Goal: Transaction & Acquisition: Purchase product/service

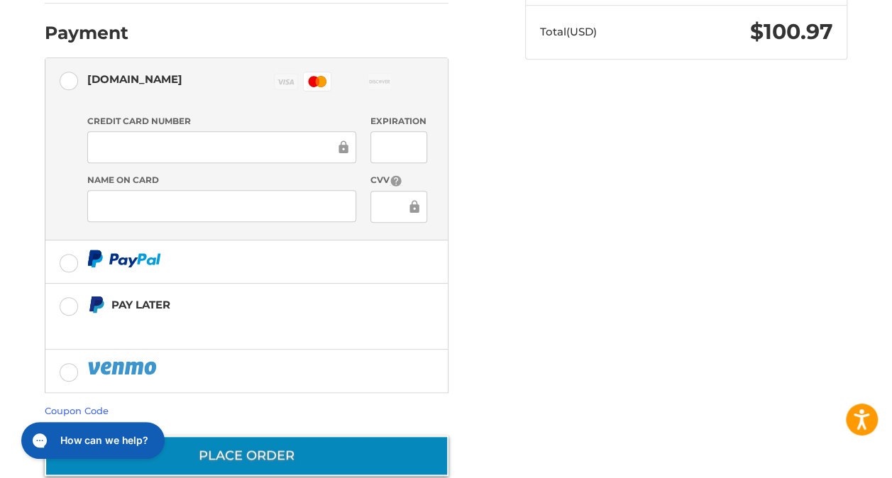
scroll to position [405, 0]
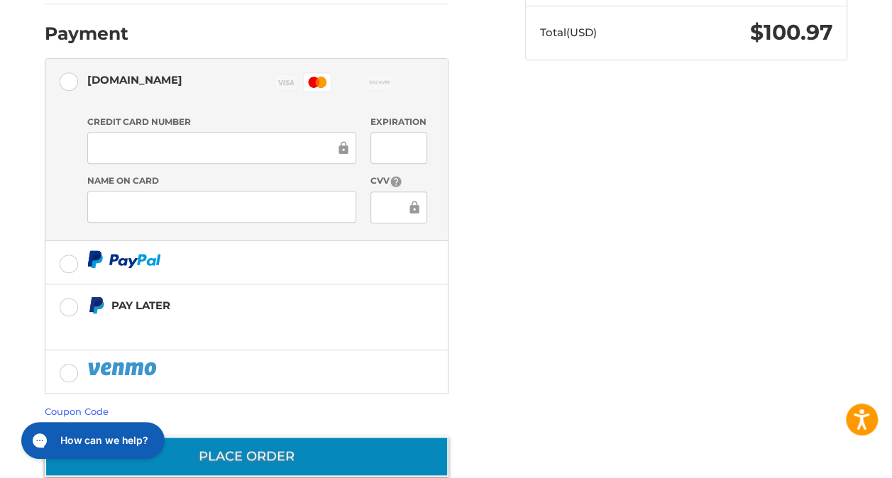
click at [284, 436] on button "Place Order" at bounding box center [247, 456] width 404 height 40
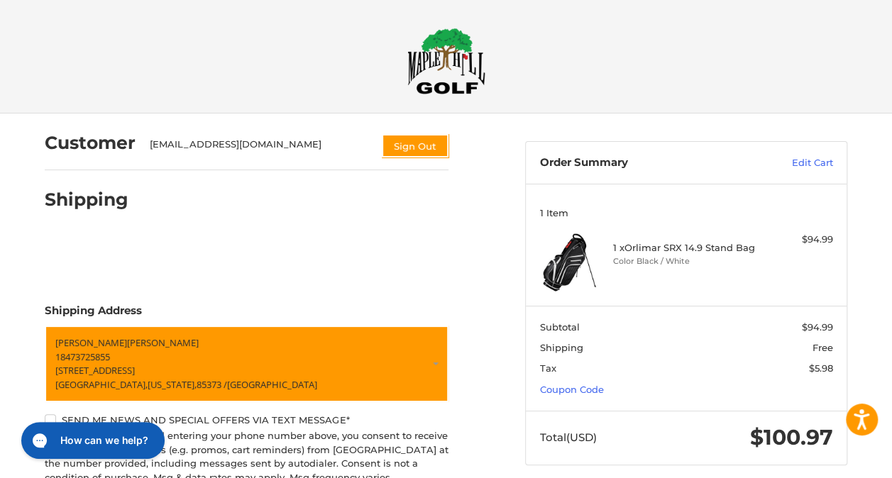
scroll to position [419, 0]
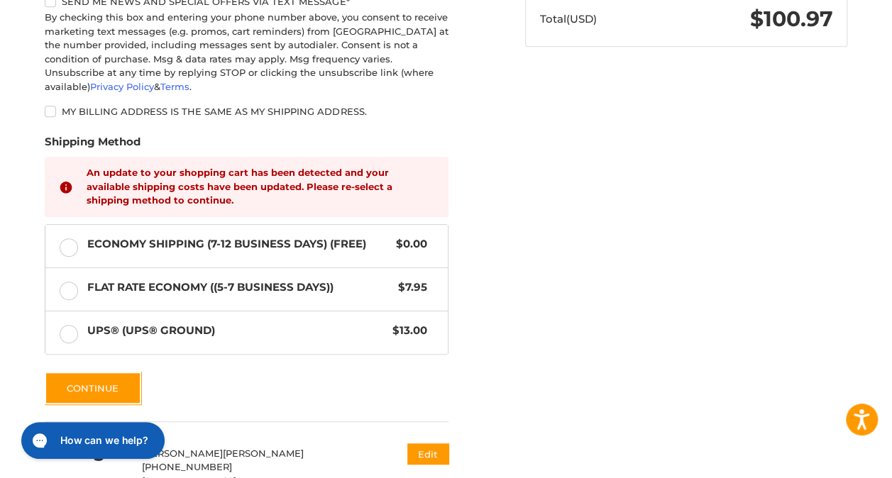
click at [305, 167] on strong "An update to your shopping cart has been detected and your available shipping c…" at bounding box center [240, 186] width 306 height 39
click at [121, 372] on button "Continue" at bounding box center [93, 388] width 96 height 33
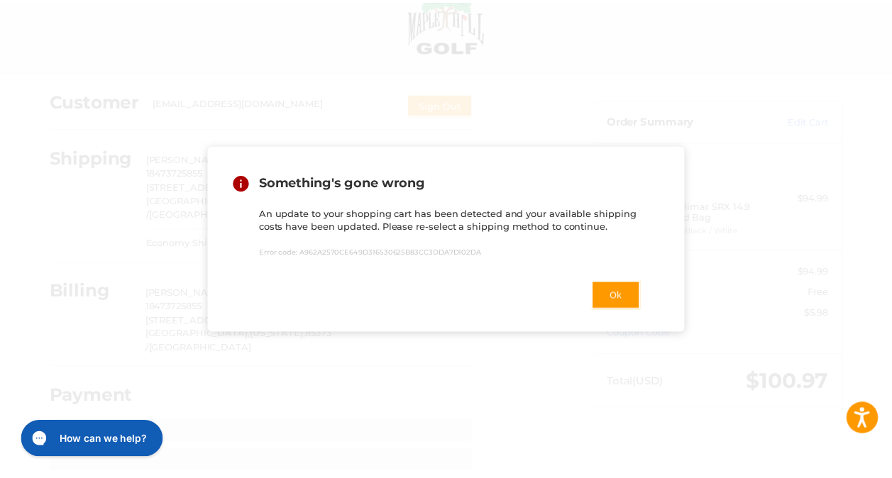
scroll to position [59, 0]
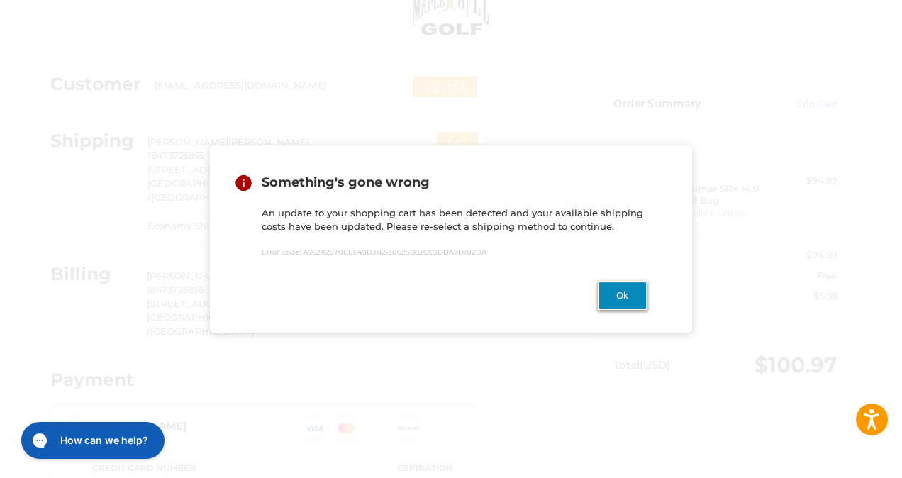
click at [626, 289] on button "Ok" at bounding box center [623, 295] width 50 height 29
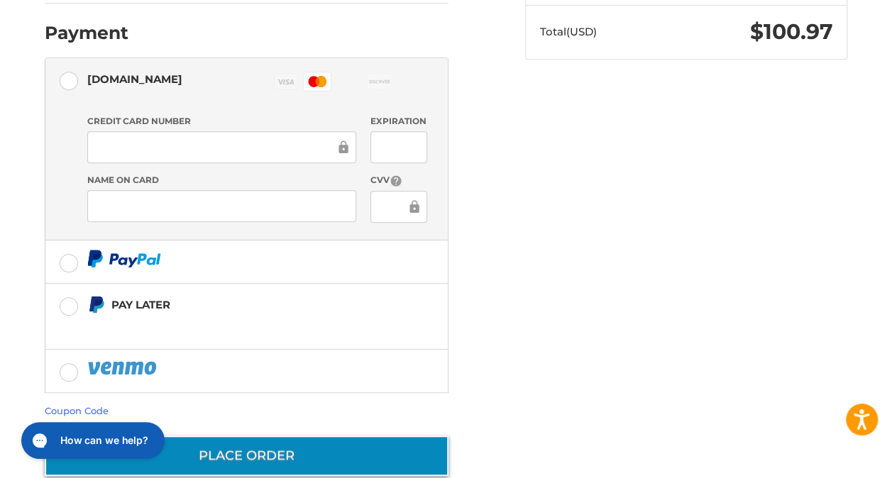
scroll to position [405, 0]
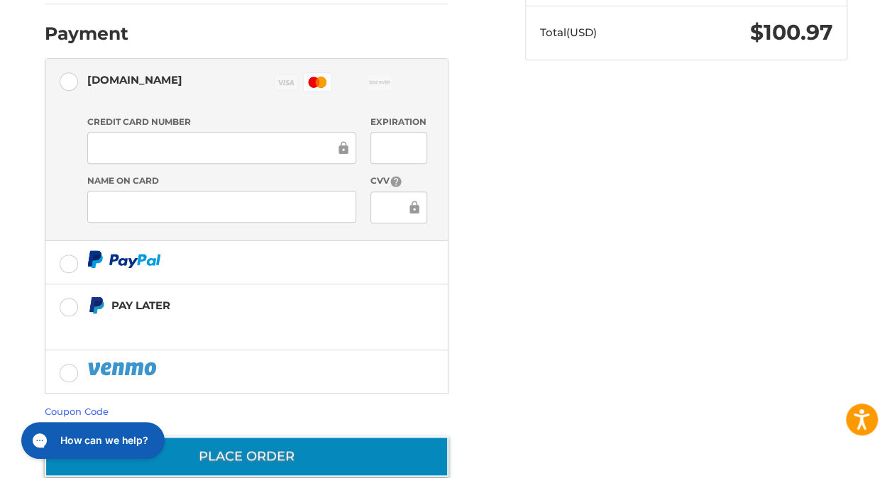
click at [258, 436] on button "Place Order" at bounding box center [247, 456] width 404 height 40
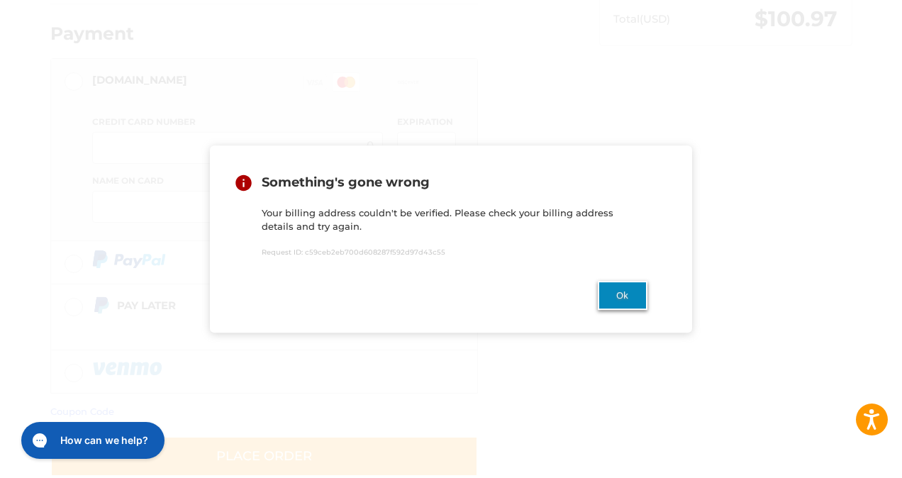
click at [609, 291] on button "Ok" at bounding box center [623, 295] width 50 height 29
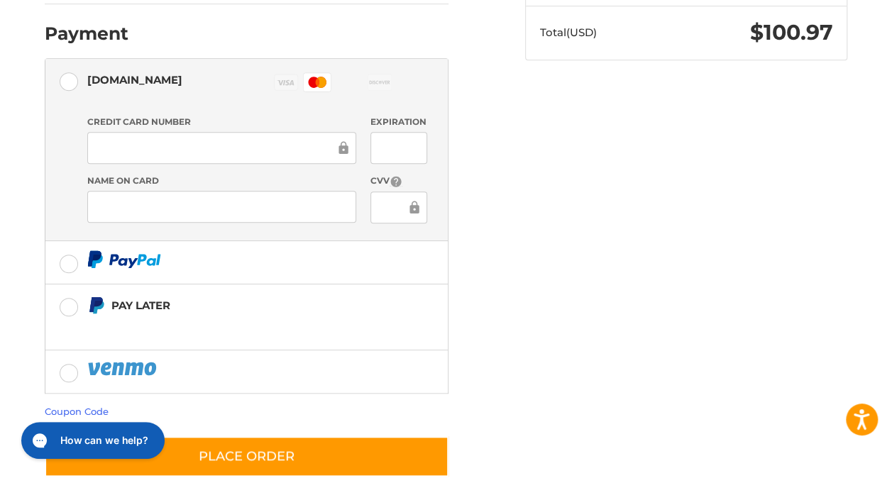
scroll to position [0, 0]
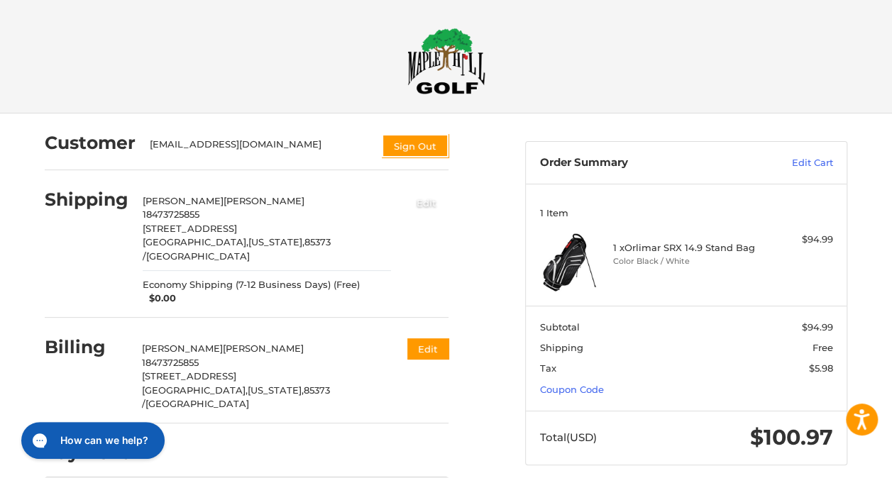
click at [448, 193] on button "Edit" at bounding box center [426, 202] width 44 height 23
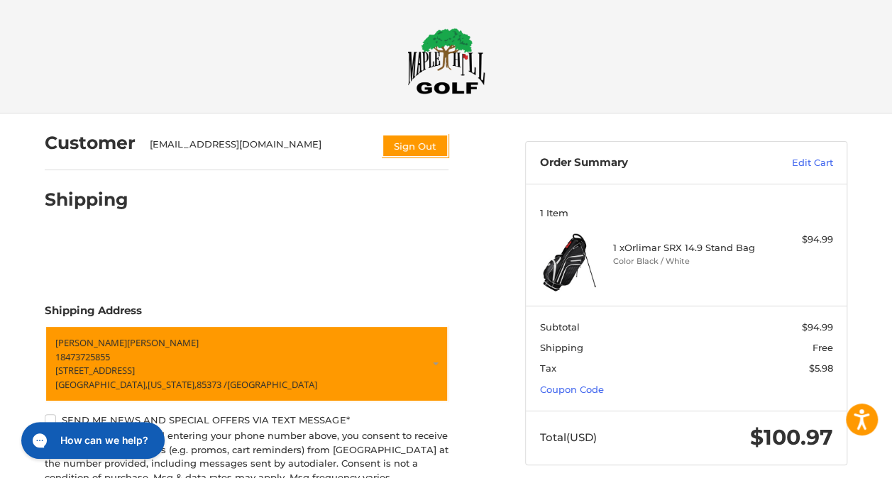
scroll to position [419, 0]
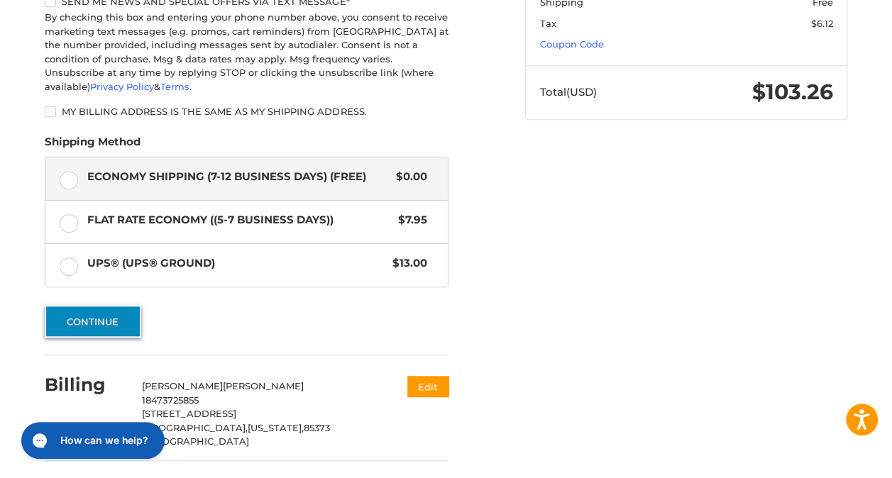
click at [112, 305] on button "Continue" at bounding box center [93, 321] width 96 height 33
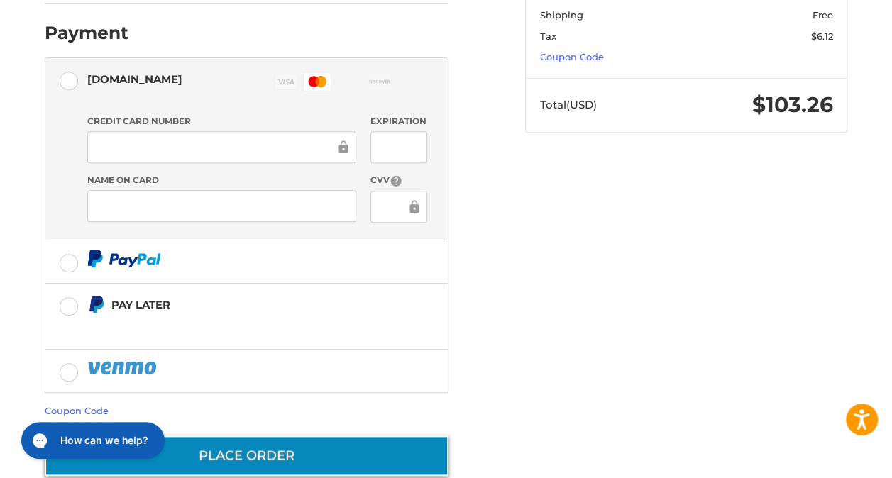
scroll to position [405, 0]
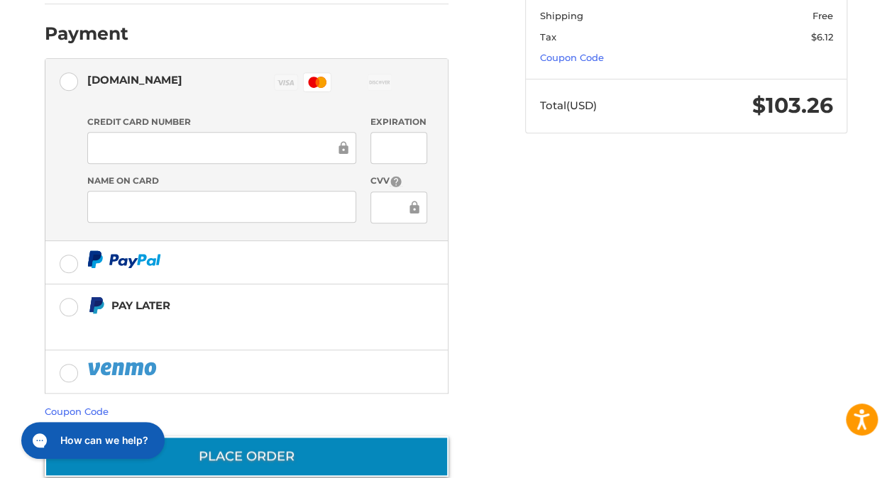
click at [306, 436] on button "Place Order" at bounding box center [247, 456] width 404 height 40
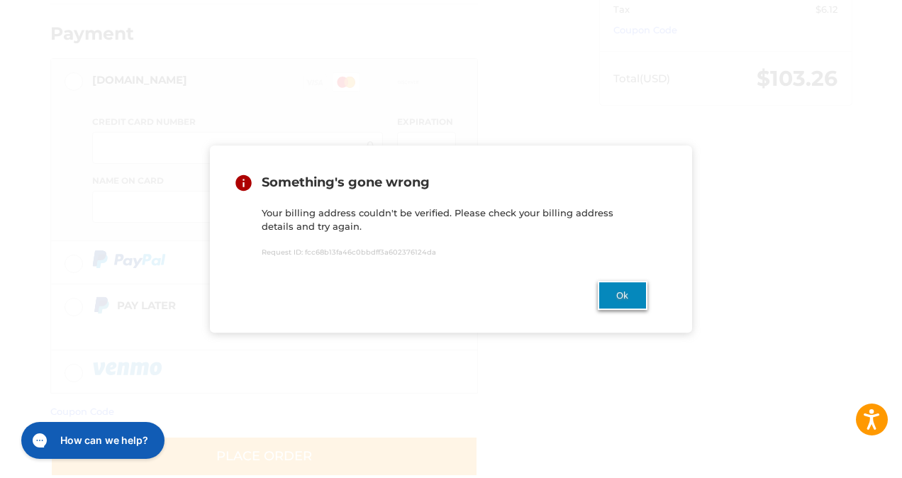
click at [631, 299] on button "Ok" at bounding box center [623, 295] width 50 height 29
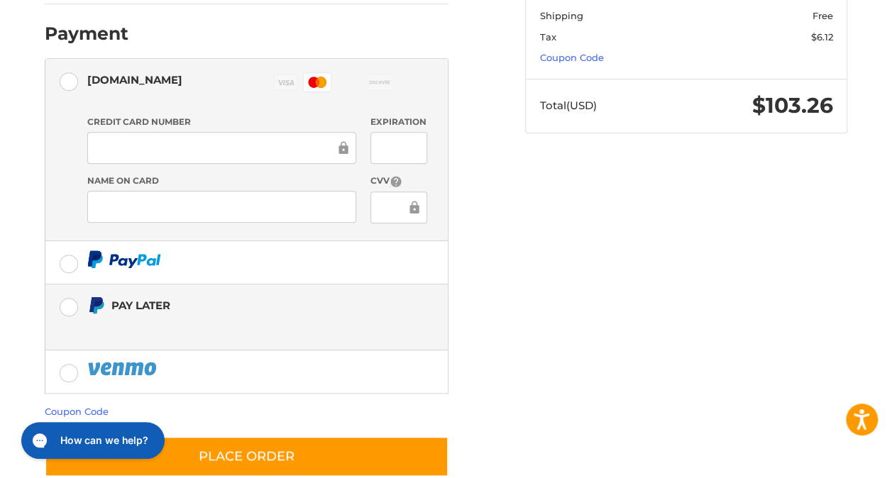
scroll to position [0, 0]
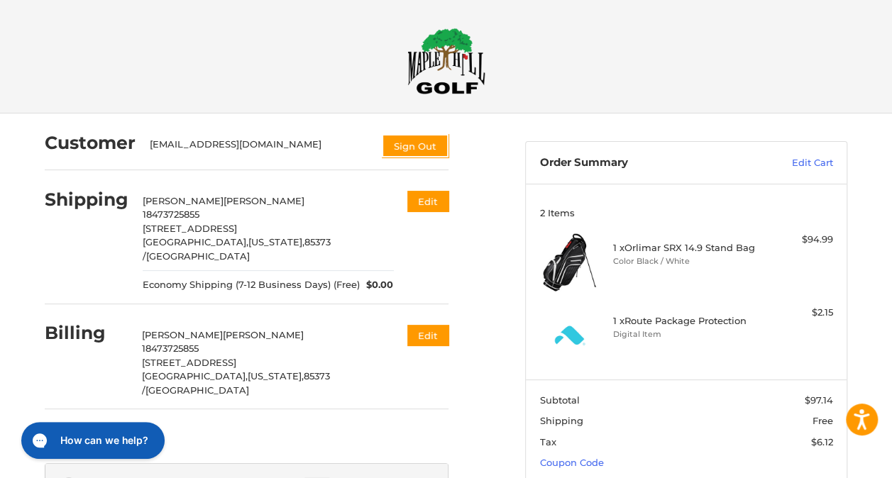
drag, startPoint x: 742, startPoint y: 310, endPoint x: 731, endPoint y: 308, distance: 10.9
click at [741, 315] on h4 "1 x Route Package Protection" at bounding box center [684, 320] width 143 height 11
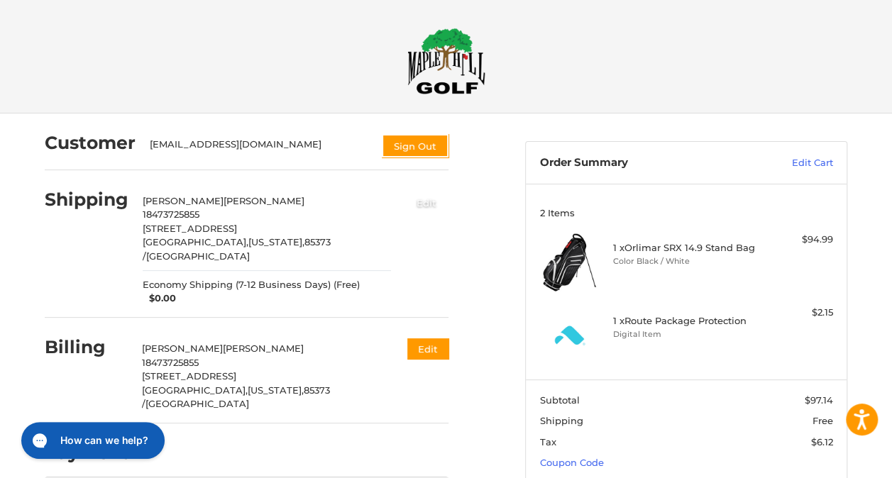
click at [447, 202] on button "Edit" at bounding box center [426, 202] width 44 height 23
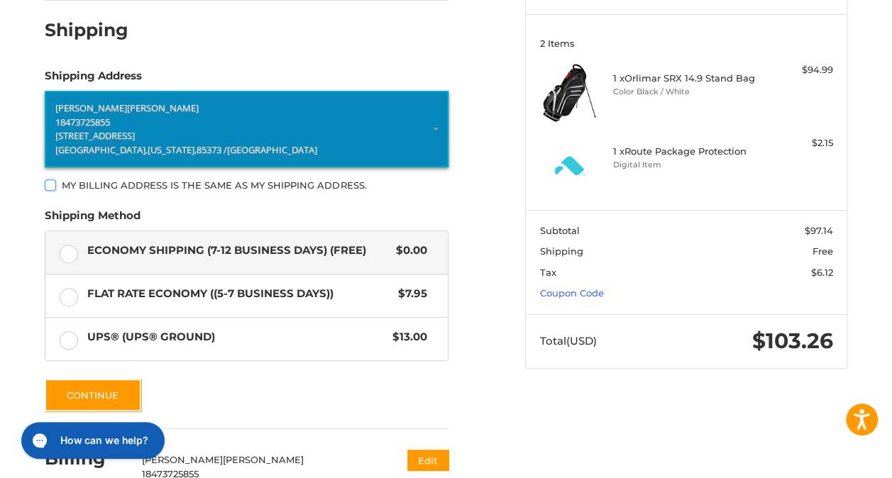
scroll to position [170, 0]
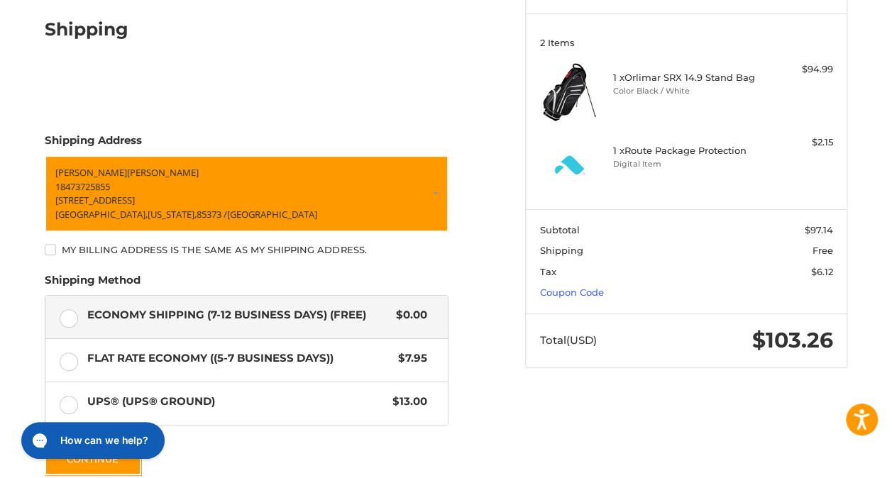
click at [77, 318] on label "Economy Shipping (7-12 Business Days) (Free) $0.00" at bounding box center [246, 317] width 402 height 43
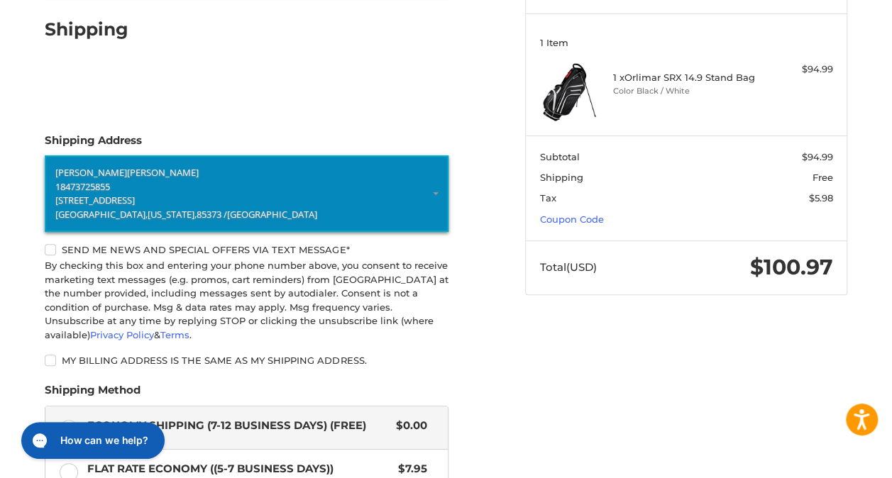
click at [121, 185] on p "18473725855" at bounding box center [246, 186] width 382 height 14
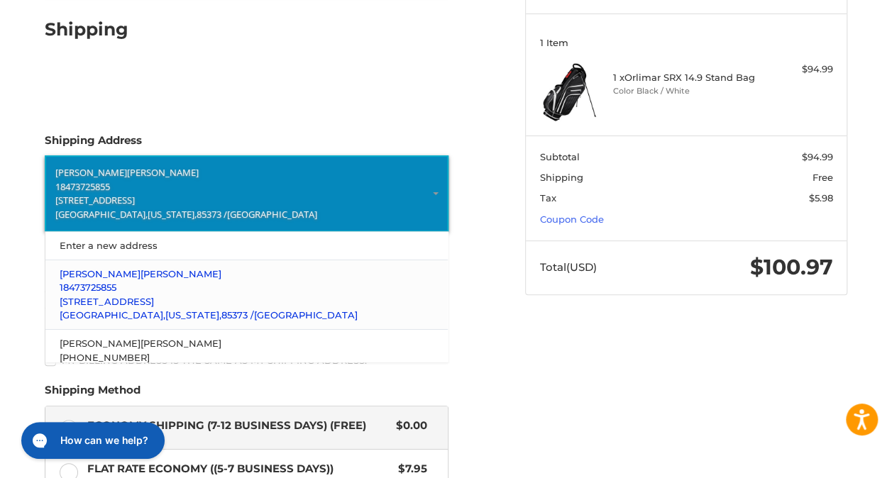
click at [149, 289] on p "18473725855" at bounding box center [247, 288] width 375 height 14
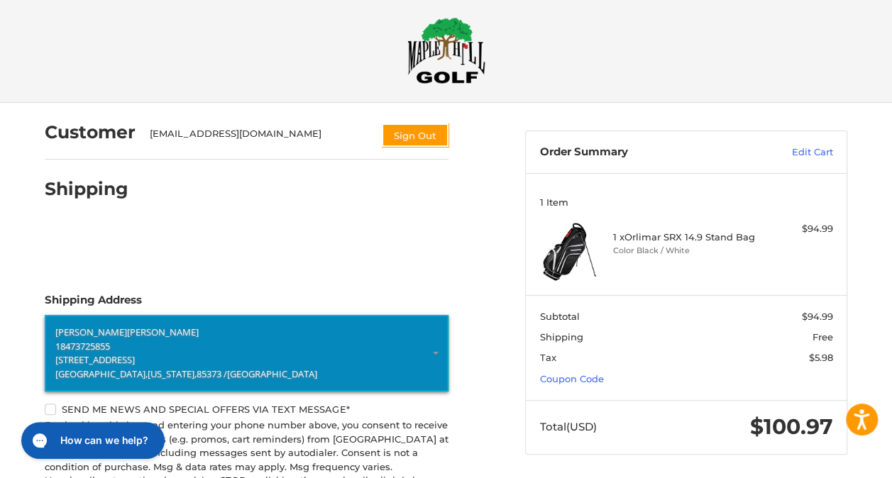
scroll to position [0, 0]
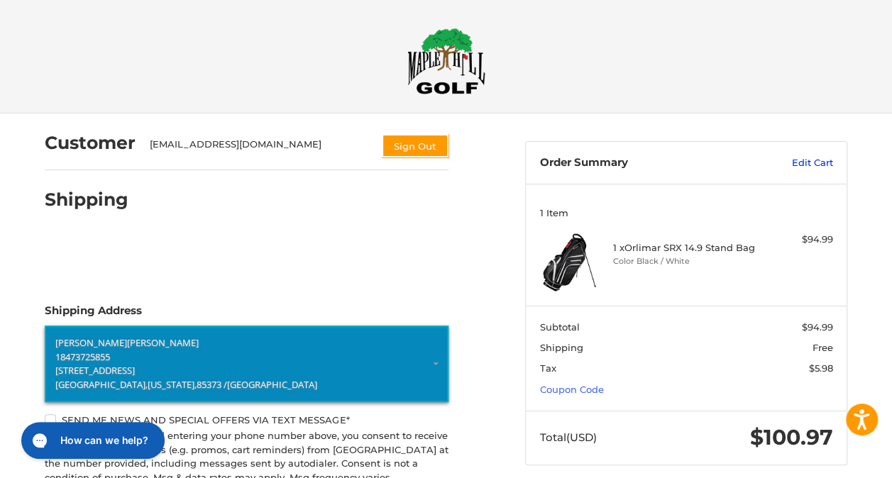
click at [805, 160] on link "Edit Cart" at bounding box center [786, 163] width 94 height 14
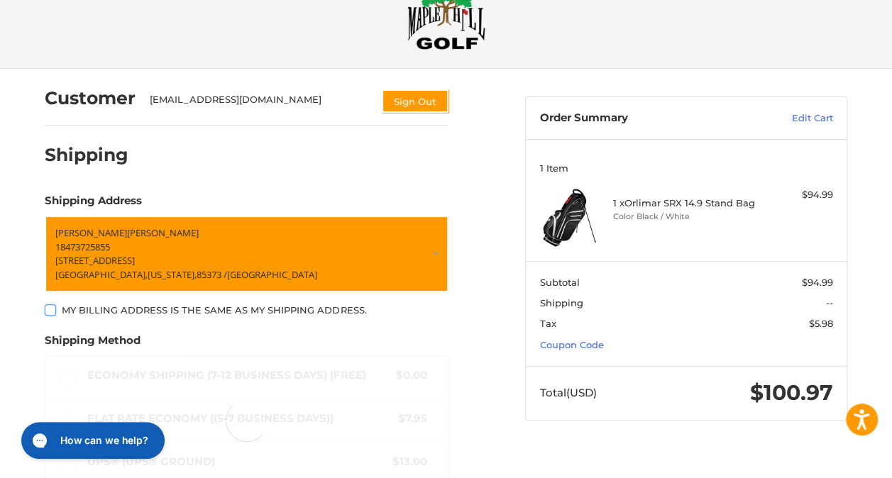
scroll to position [74, 0]
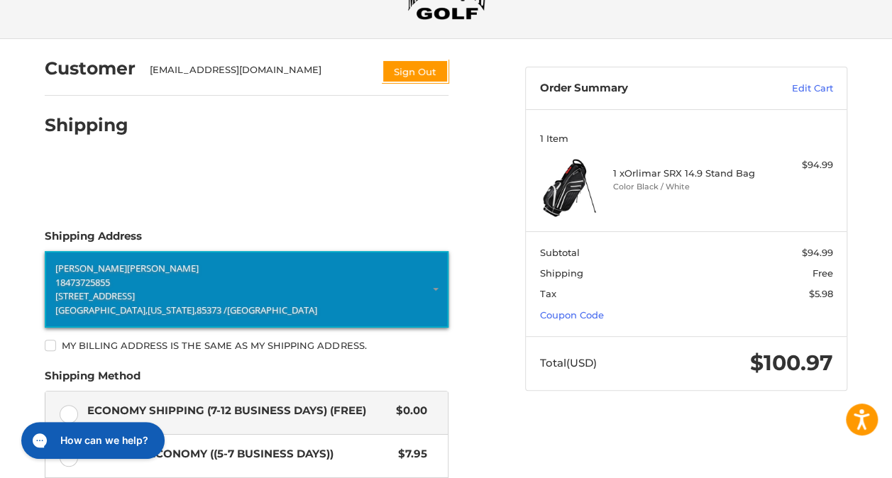
click at [277, 305] on p "[GEOGRAPHIC_DATA][US_STATE] / [GEOGRAPHIC_DATA]" at bounding box center [246, 310] width 382 height 14
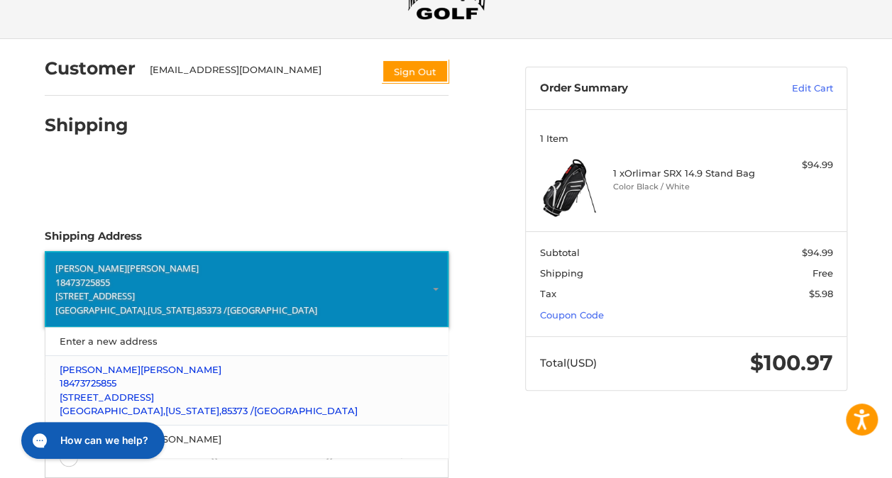
click at [125, 377] on p "18473725855" at bounding box center [247, 384] width 375 height 14
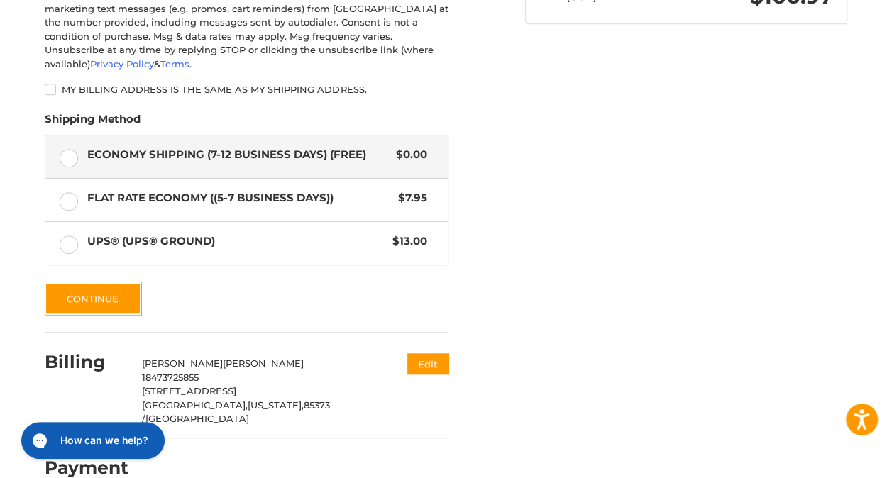
scroll to position [442, 0]
click at [446, 353] on button "Edit" at bounding box center [426, 364] width 44 height 23
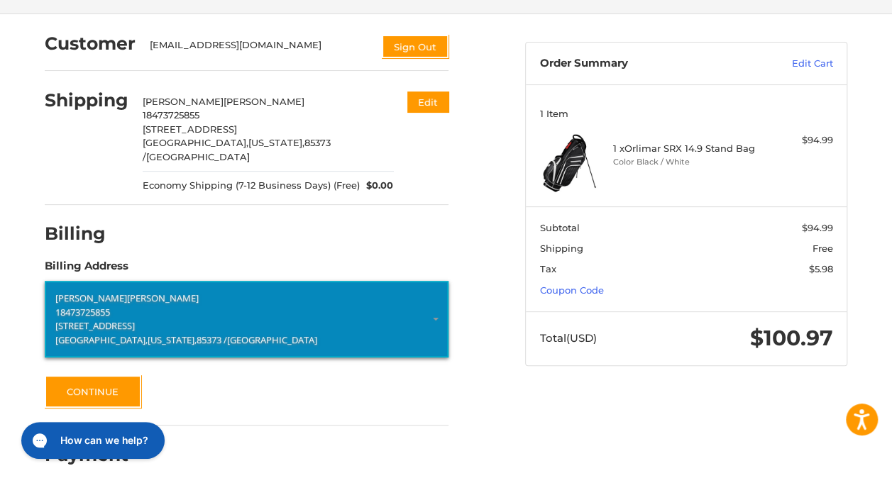
scroll to position [101, 0]
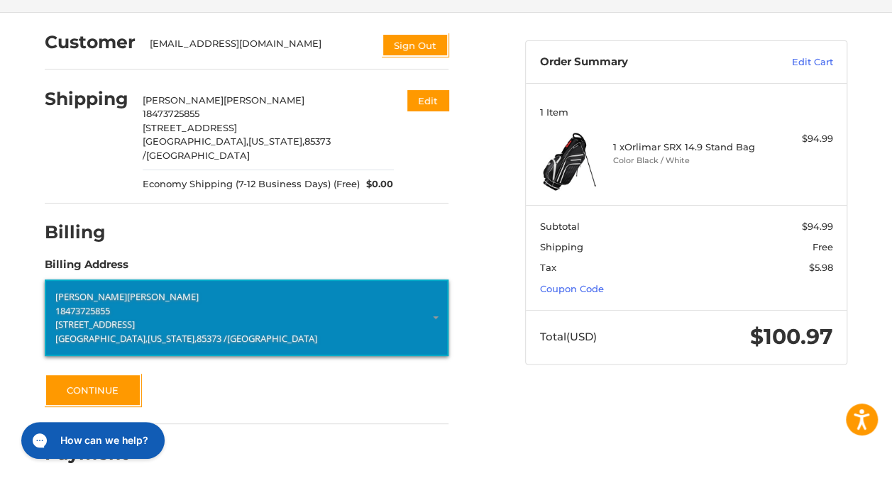
click at [139, 304] on p "18473725855" at bounding box center [246, 311] width 382 height 14
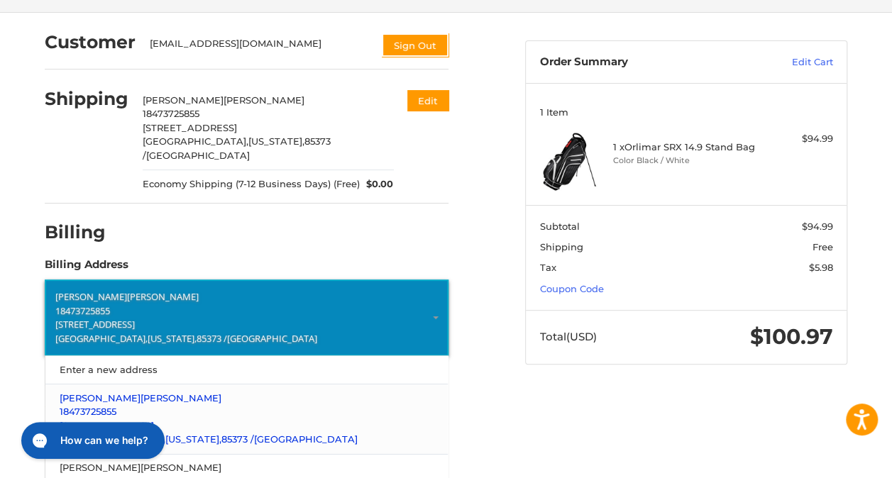
click at [61, 406] on span "18473725855" at bounding box center [88, 411] width 57 height 11
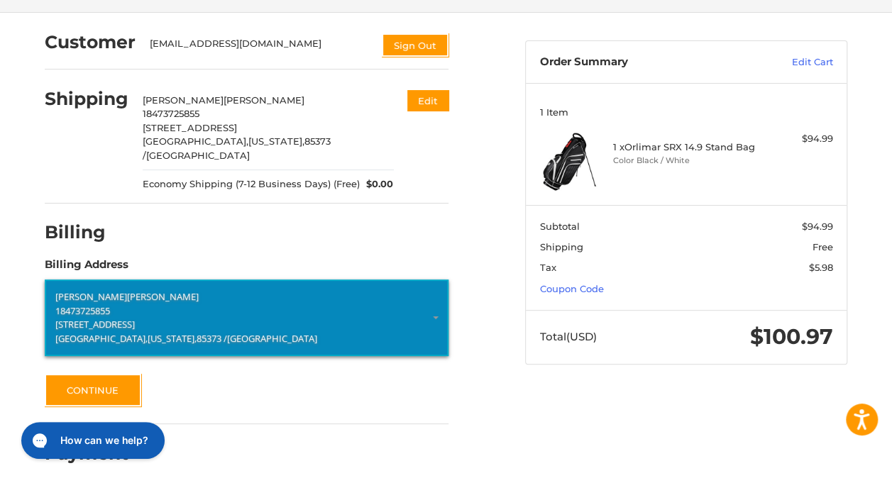
click at [115, 304] on p "18473725855" at bounding box center [246, 311] width 382 height 14
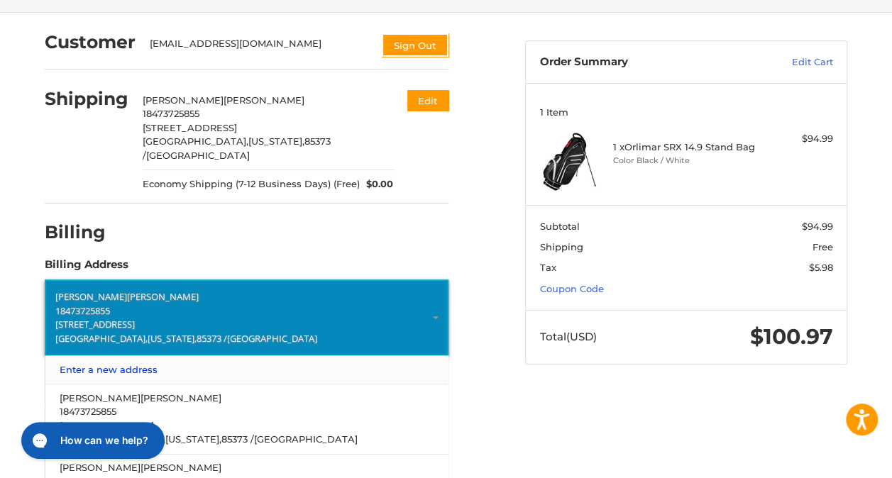
click at [138, 356] on link "Enter a new address" at bounding box center [246, 370] width 389 height 28
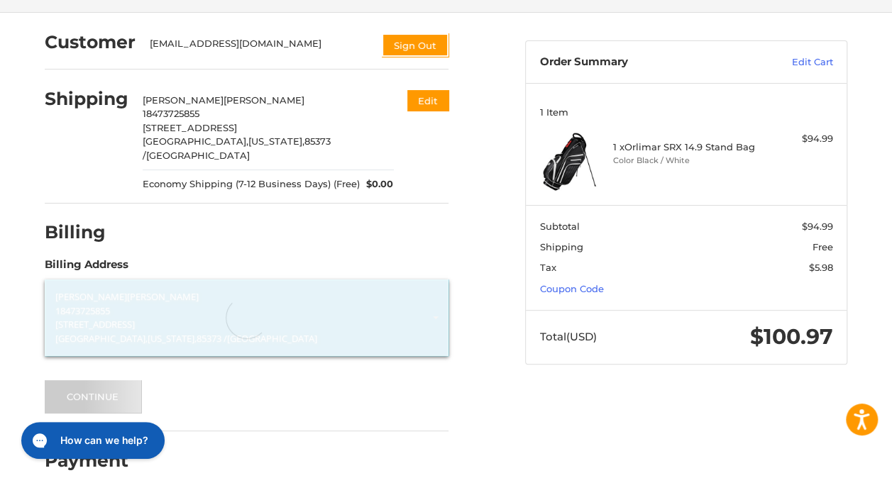
select select "**"
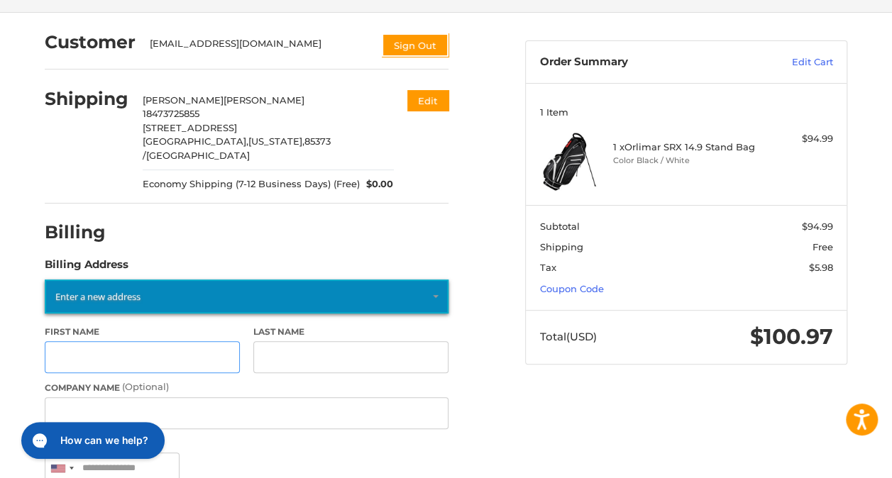
click at [149, 341] on input "First Name" at bounding box center [142, 357] width 195 height 32
type input "***"
click at [328, 341] on input "Last Name" at bounding box center [350, 357] width 195 height 32
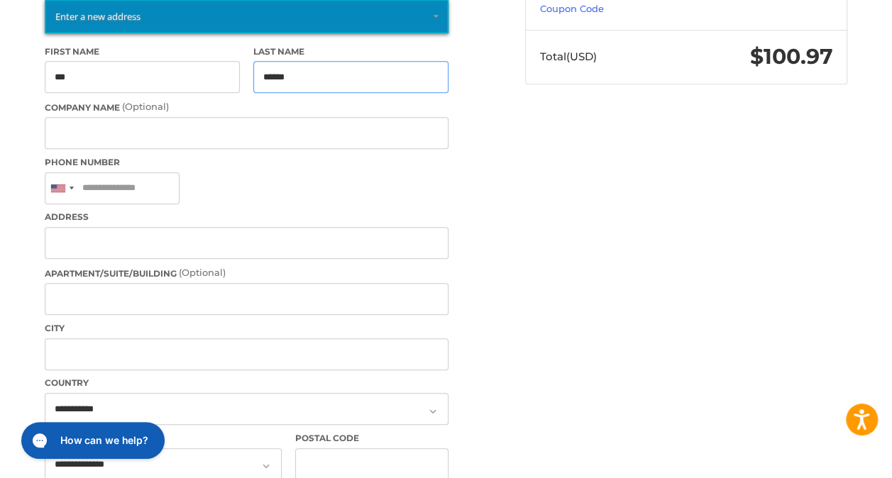
scroll to position [382, 0]
type input "******"
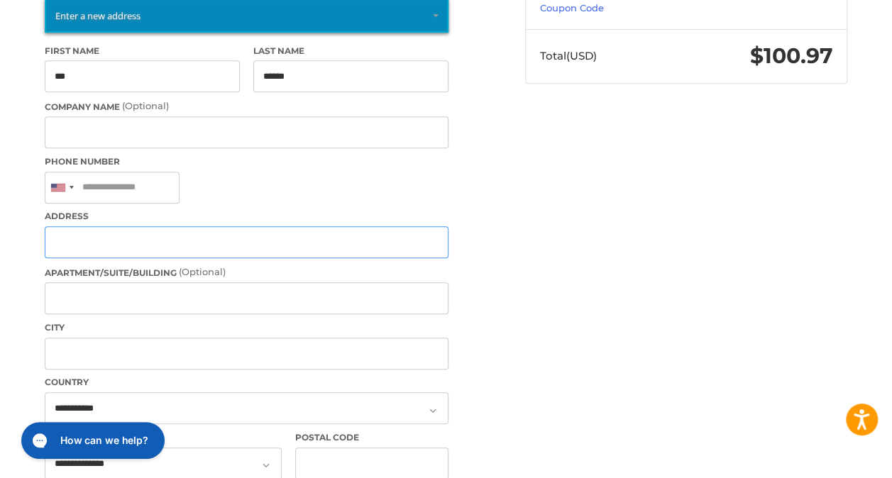
click at [114, 227] on input "Address" at bounding box center [247, 242] width 404 height 32
type input "**********"
click at [106, 339] on input "City" at bounding box center [247, 354] width 404 height 32
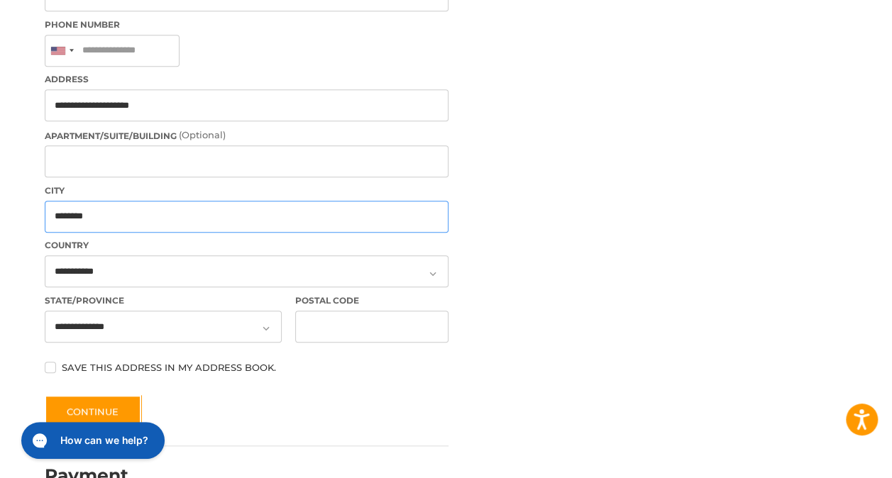
scroll to position [541, 0]
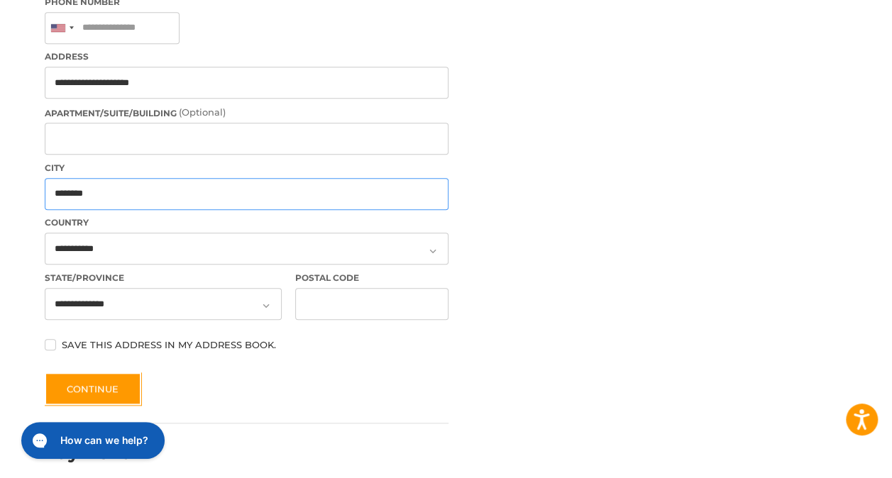
type input "********"
click at [272, 299] on icon at bounding box center [266, 305] width 13 height 13
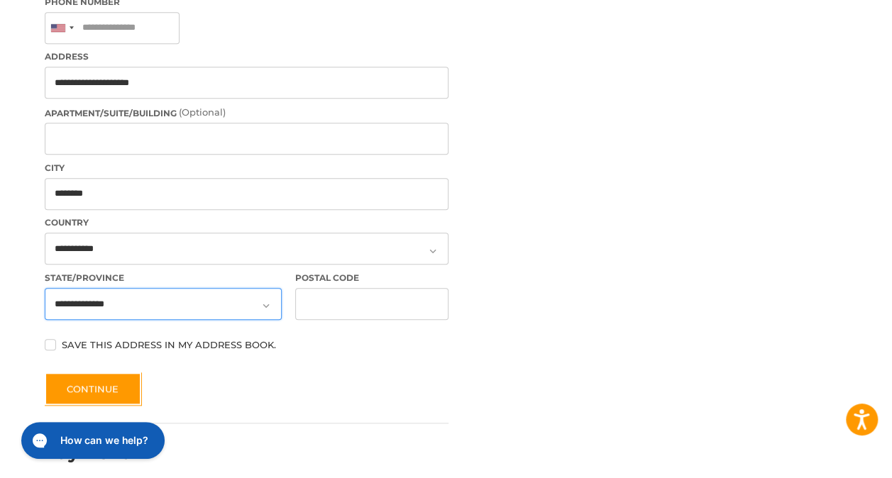
click at [204, 297] on select "**********" at bounding box center [163, 304] width 237 height 32
select select "**"
click at [45, 288] on select "**********" at bounding box center [163, 304] width 237 height 32
click at [353, 288] on input "Postal Code" at bounding box center [371, 304] width 153 height 32
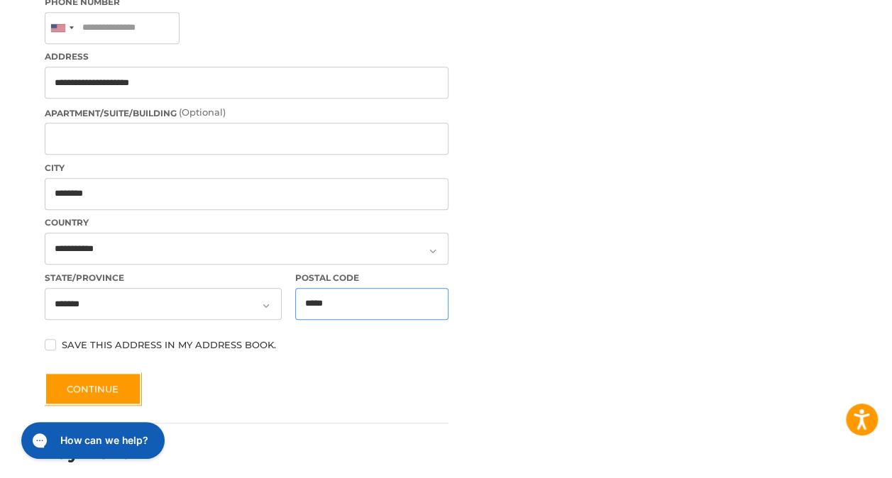
type input "*****"
click at [347, 339] on label "Save this address in my address book." at bounding box center [247, 344] width 404 height 11
click at [51, 339] on label "Save this address in my address book." at bounding box center [247, 344] width 404 height 11
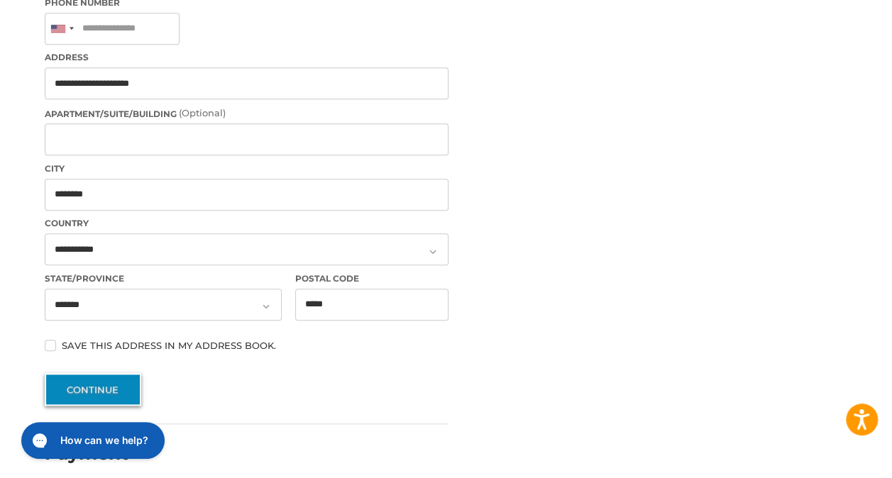
click at [99, 373] on button "Continue" at bounding box center [93, 389] width 96 height 33
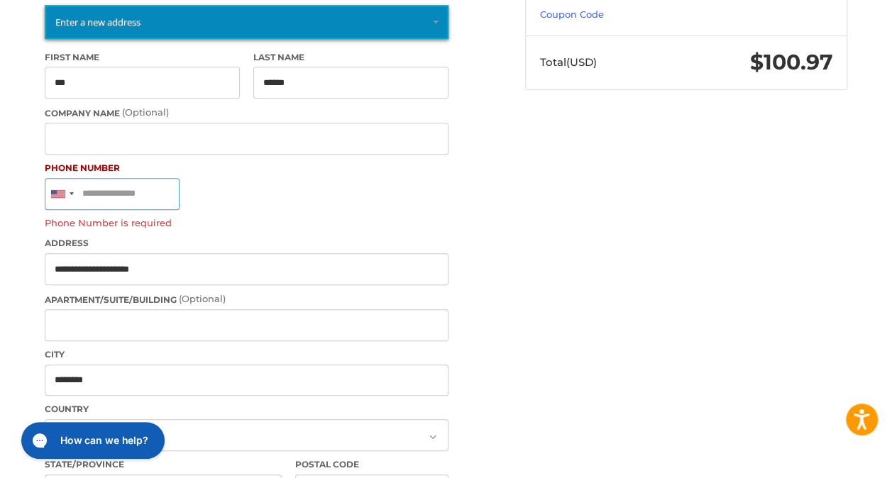
scroll to position [316, 0]
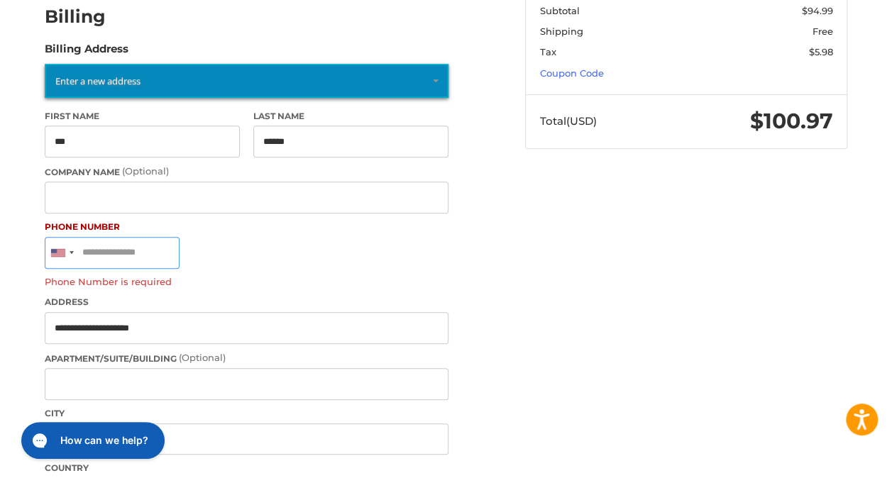
type input "*"
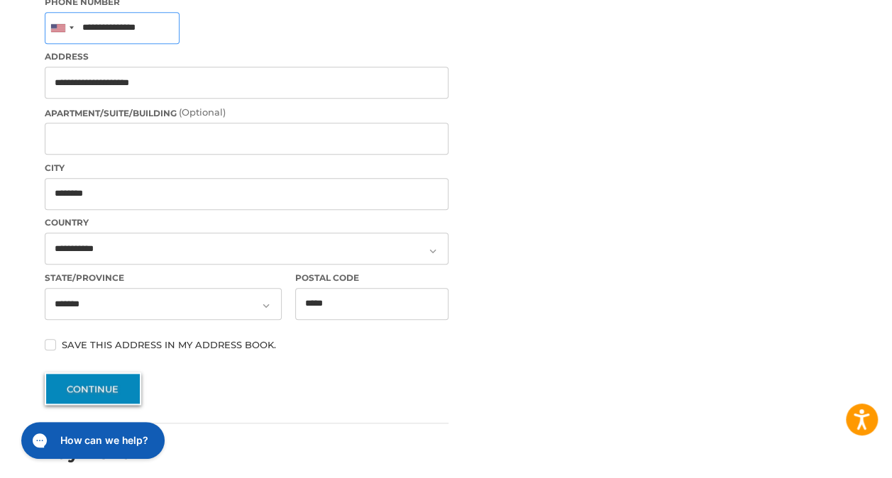
scroll to position [541, 0]
type input "**********"
click at [112, 373] on button "Continue" at bounding box center [93, 389] width 96 height 33
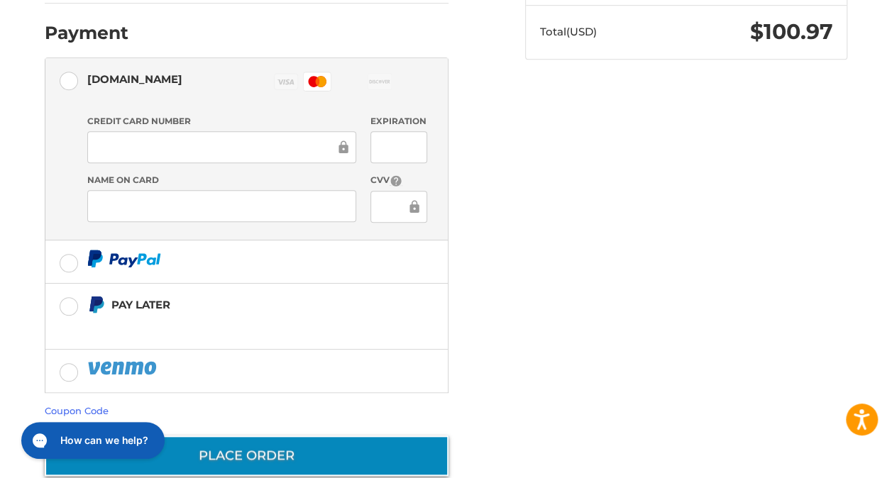
scroll to position [405, 0]
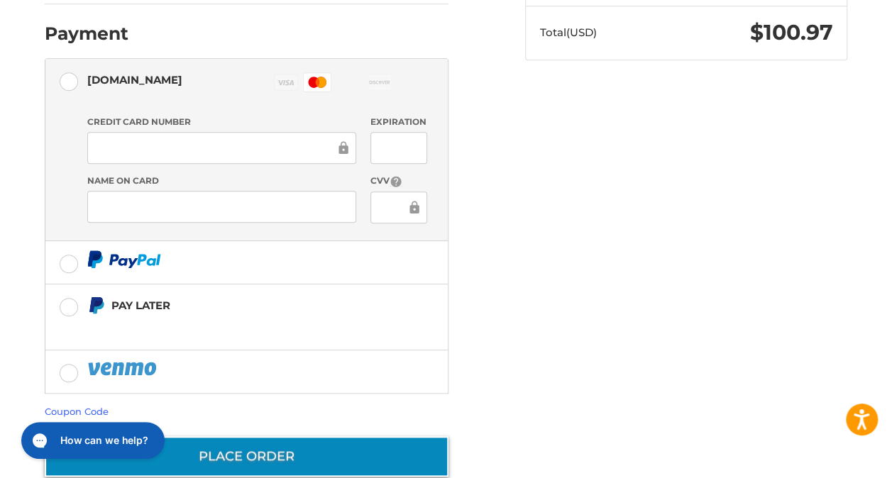
click at [331, 436] on button "Place Order" at bounding box center [247, 456] width 404 height 40
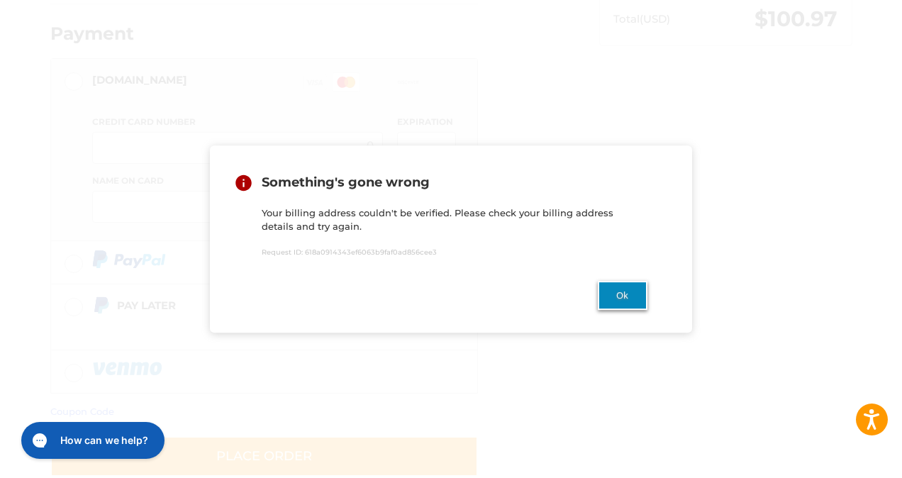
click at [619, 288] on button "Ok" at bounding box center [623, 295] width 50 height 29
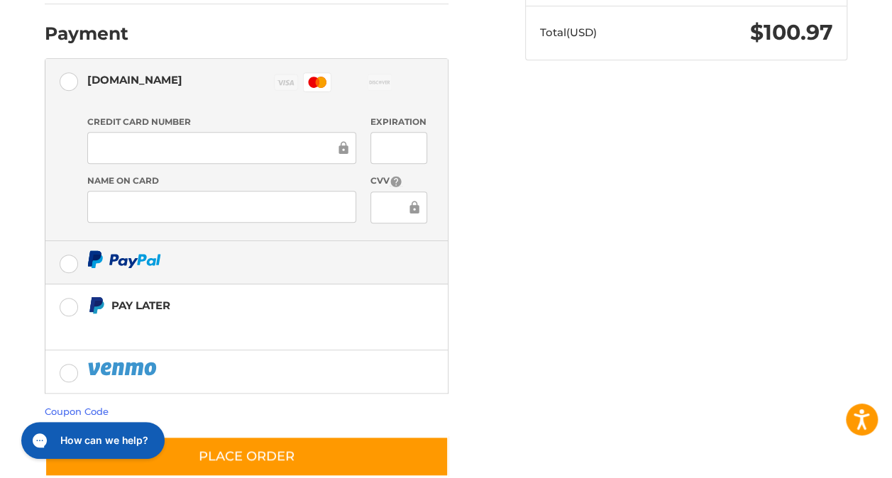
click at [72, 241] on label at bounding box center [246, 262] width 402 height 43
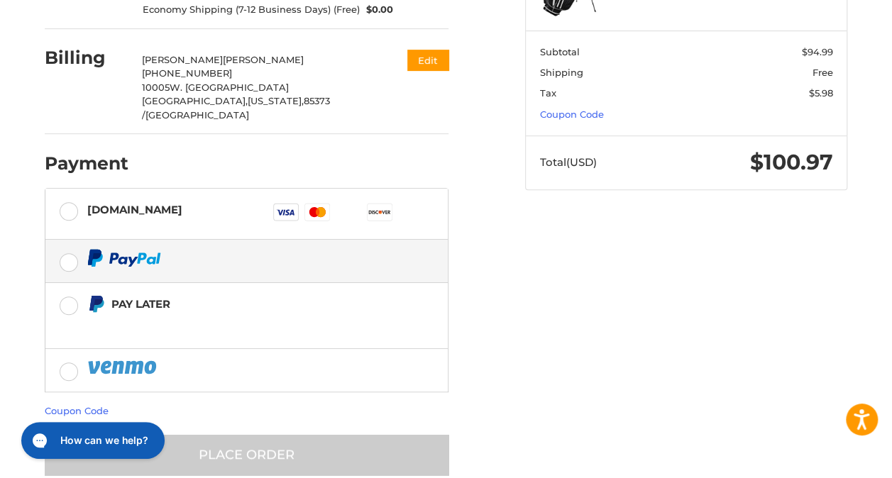
scroll to position [277, 0]
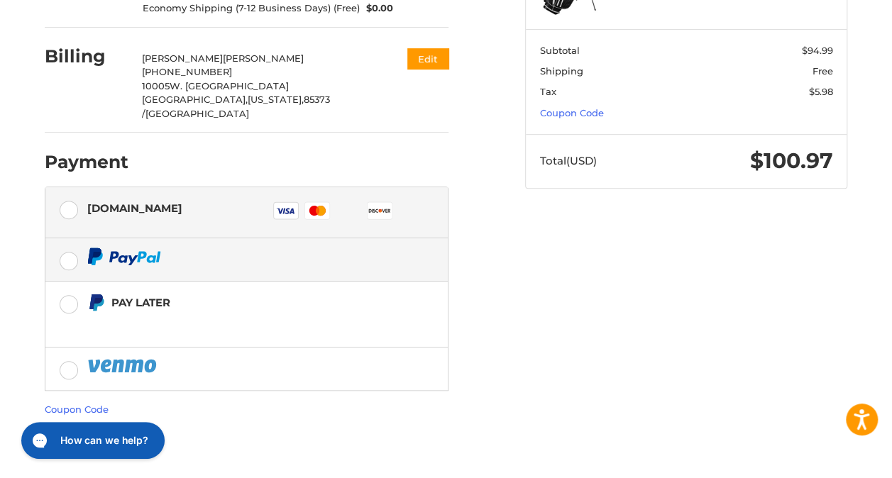
click at [70, 187] on label "[DOMAIN_NAME] Visa Master Amex Discover Diners Club JCB" at bounding box center [246, 212] width 402 height 51
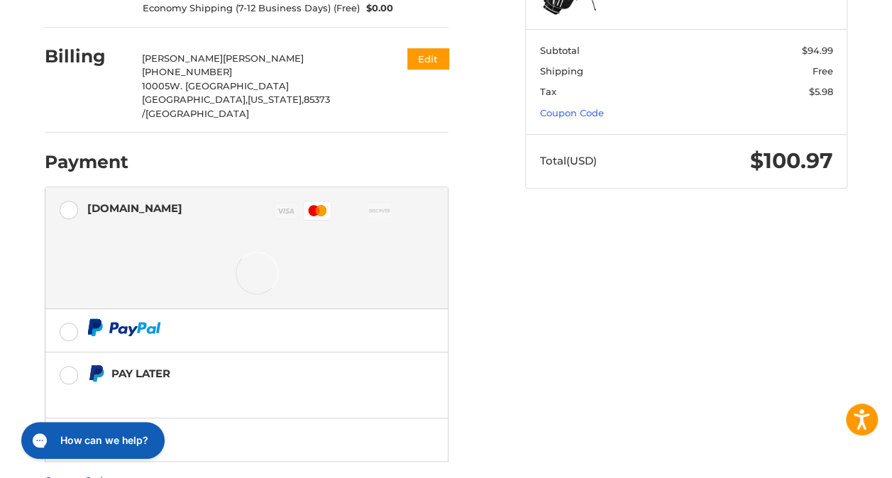
scroll to position [275, 0]
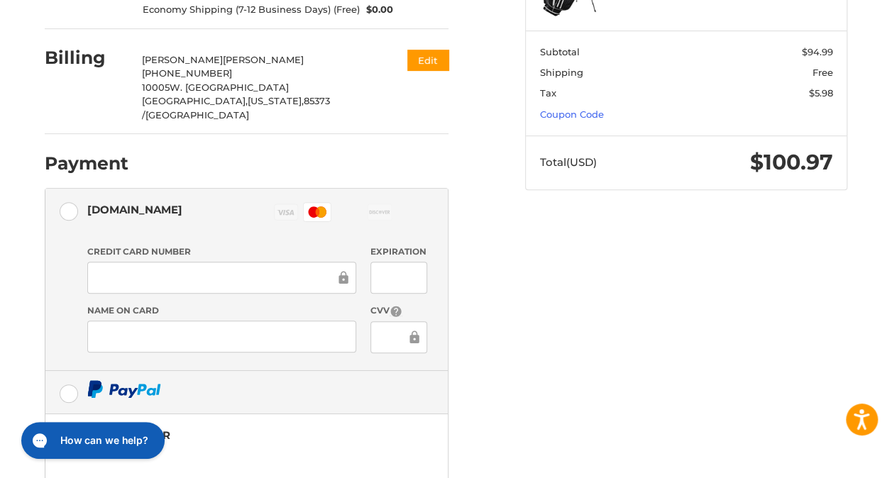
click at [68, 371] on label at bounding box center [246, 392] width 402 height 43
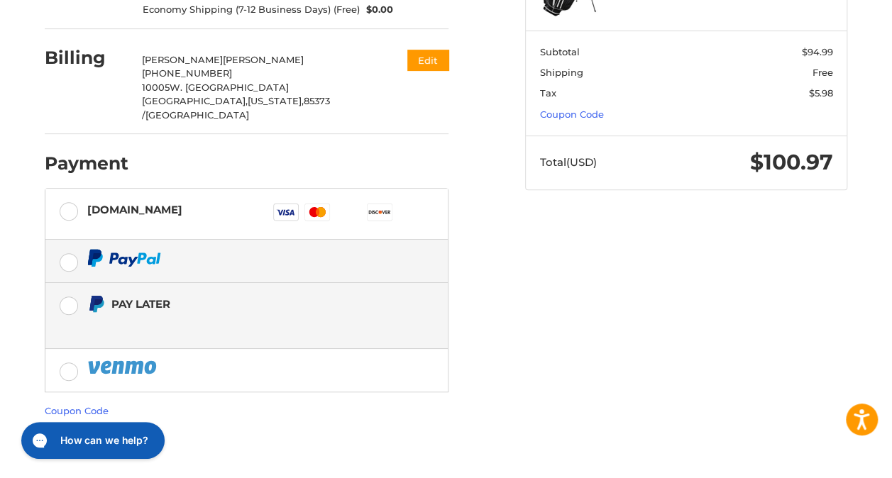
scroll to position [277, 0]
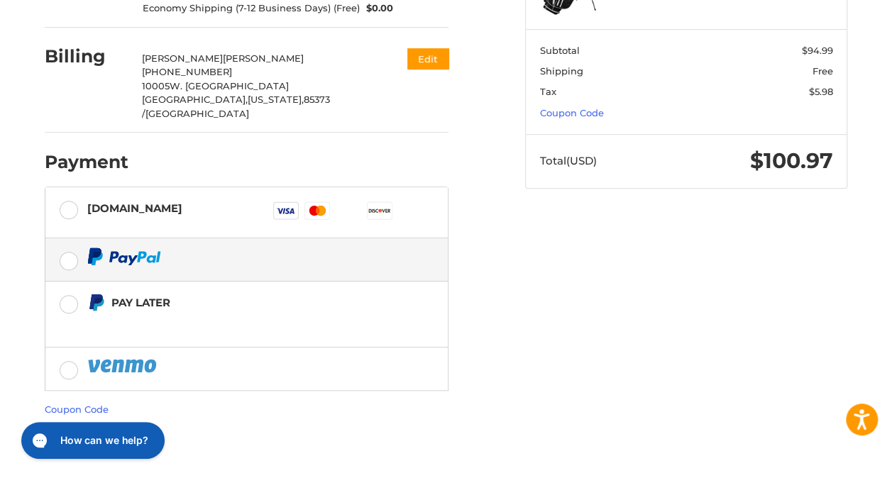
click at [170, 248] on div at bounding box center [257, 257] width 341 height 18
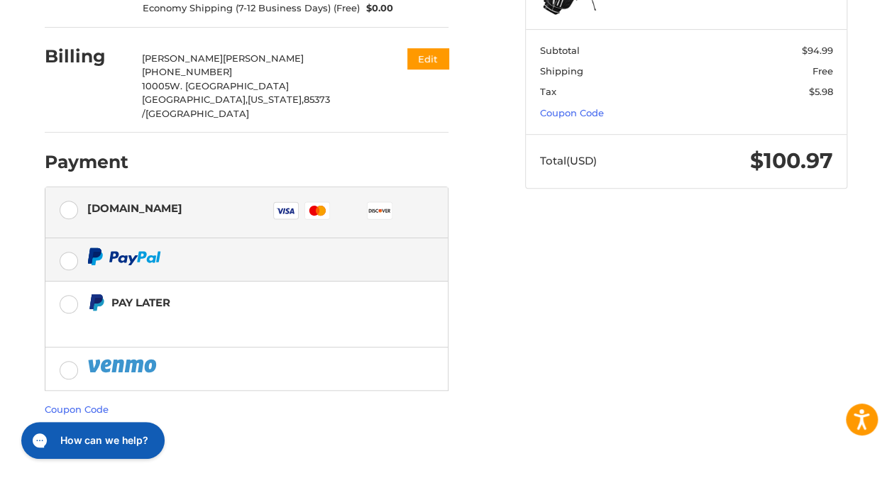
click at [74, 187] on label "[DOMAIN_NAME] Visa Master Amex Discover Diners Club JCB" at bounding box center [246, 212] width 402 height 51
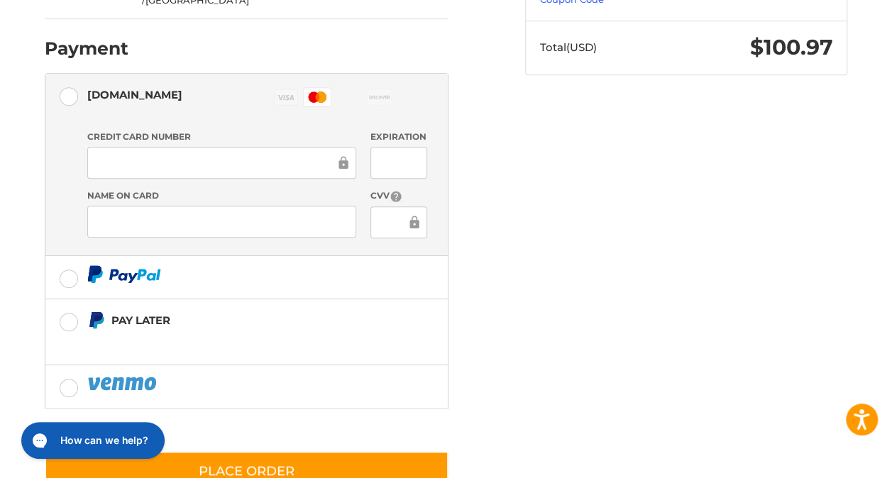
scroll to position [406, 0]
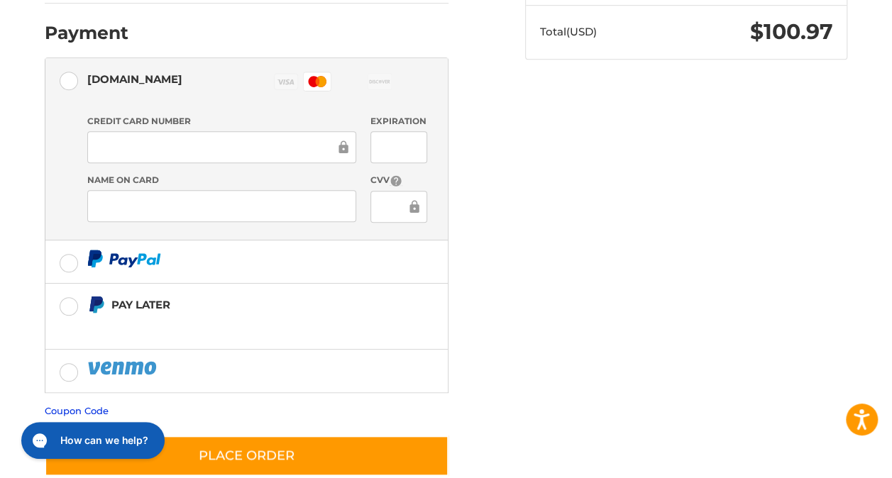
click at [94, 405] on link "Coupon Code" at bounding box center [77, 410] width 64 height 11
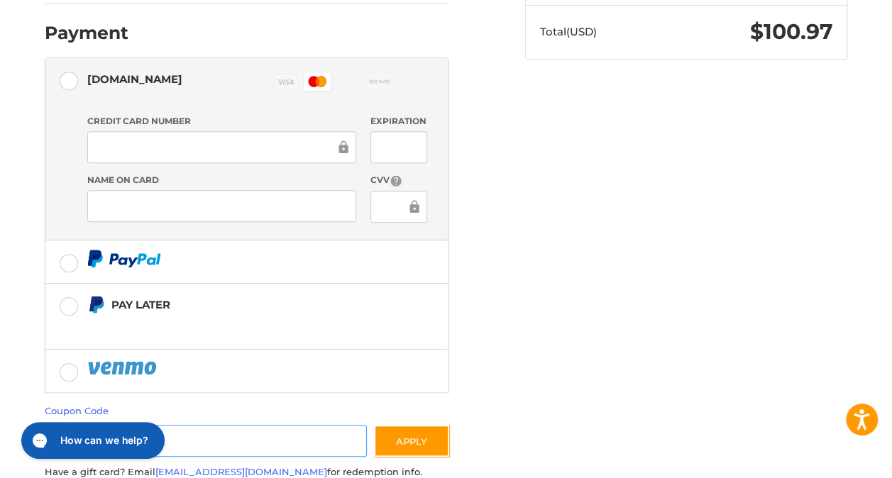
click at [121, 425] on input "Gift Certificate or Coupon Code" at bounding box center [206, 441] width 322 height 32
type input "**"
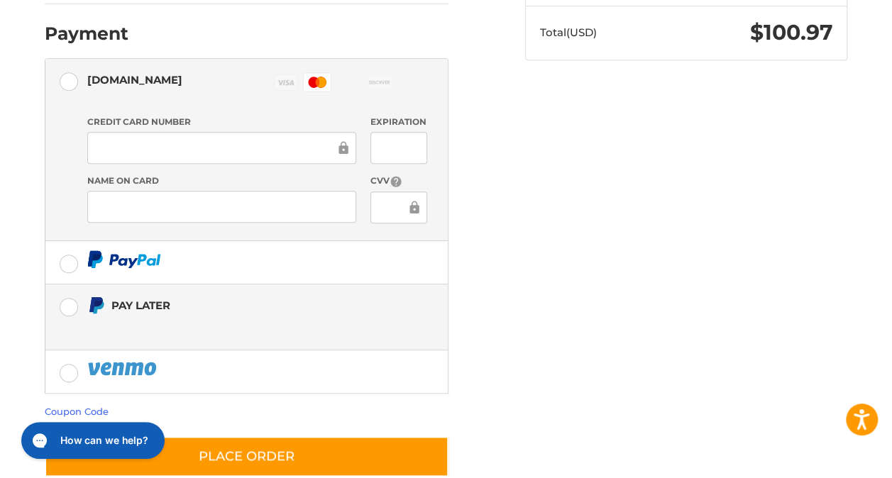
scroll to position [406, 0]
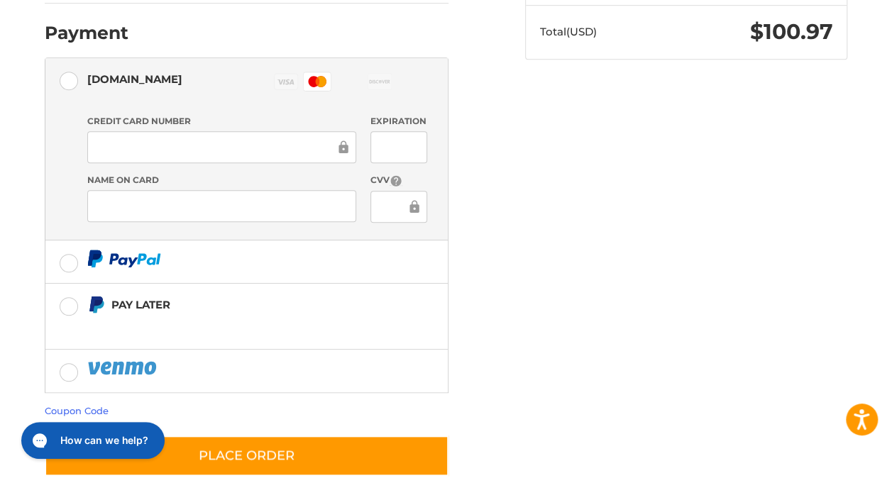
click at [651, 242] on div "Customer jnbunyea@gmail.com Sign Out Shipping James Bunyea 18473725855 10005 W.…" at bounding box center [446, 107] width 851 height 799
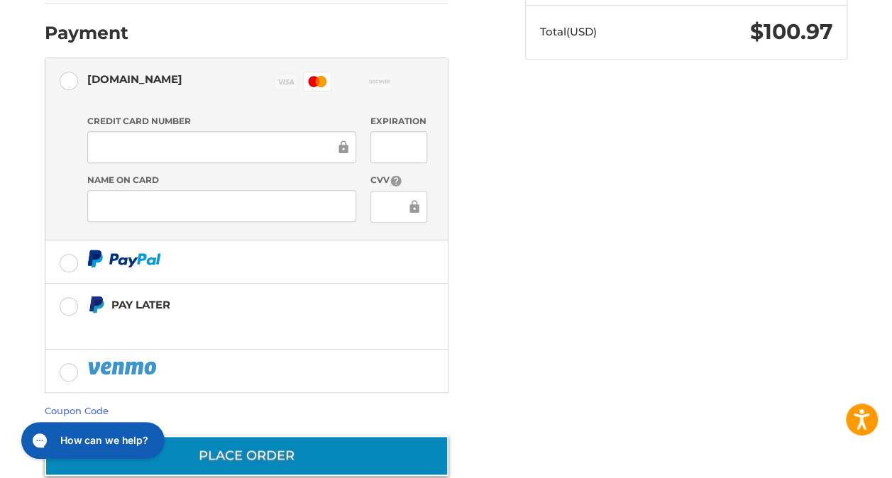
scroll to position [405, 0]
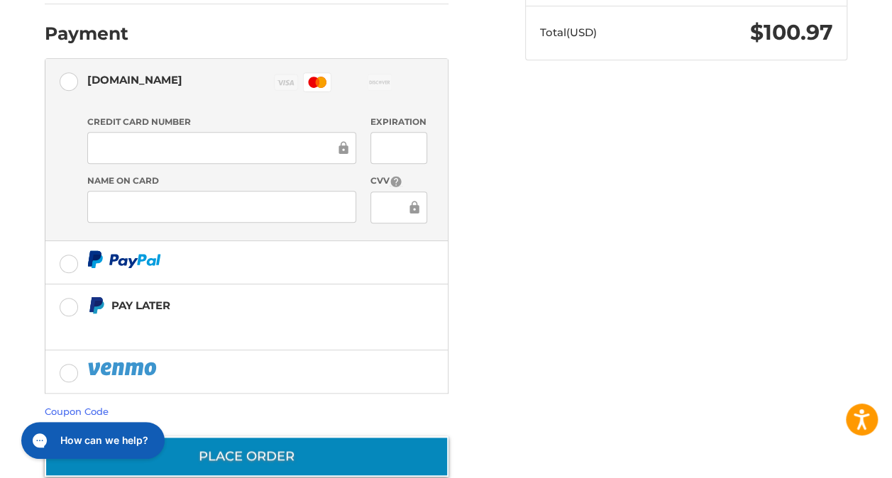
click at [277, 436] on button "Place Order" at bounding box center [247, 456] width 404 height 40
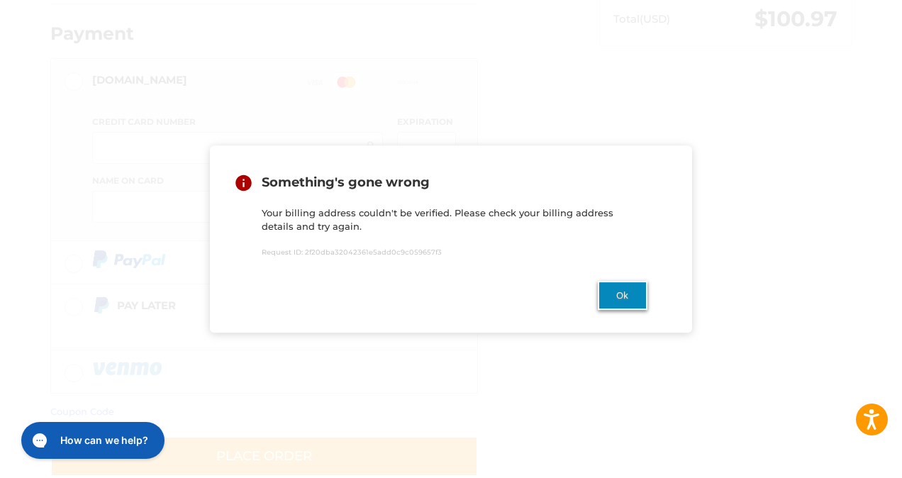
click at [630, 292] on button "Ok" at bounding box center [623, 295] width 50 height 29
